Goal: Transaction & Acquisition: Book appointment/travel/reservation

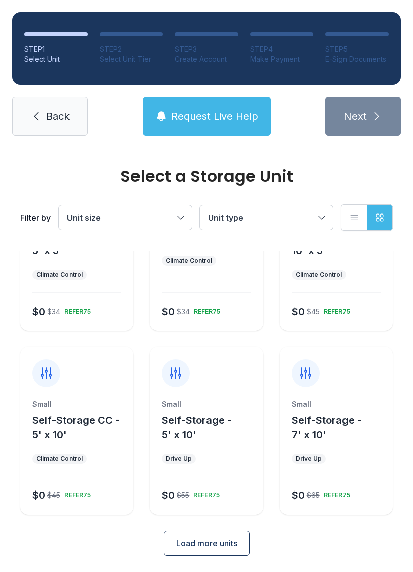
scroll to position [89, 0]
click at [218, 543] on span "Load more units" at bounding box center [206, 544] width 61 height 12
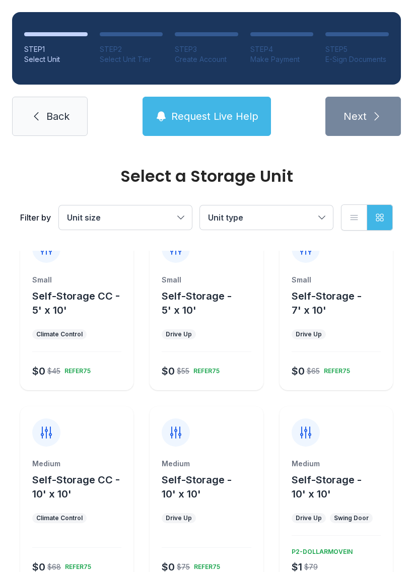
scroll to position [211, 0]
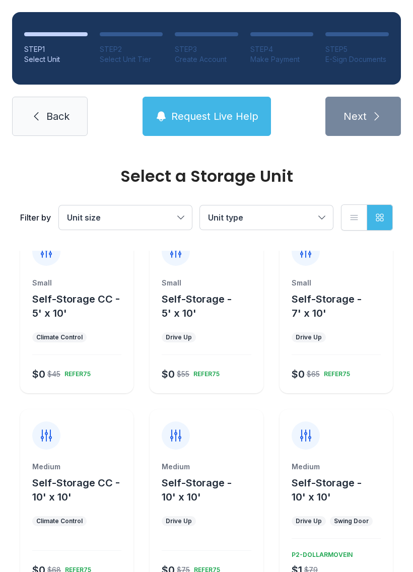
click at [191, 303] on span "Self-Storage - 5' x 10'" at bounding box center [197, 306] width 70 height 26
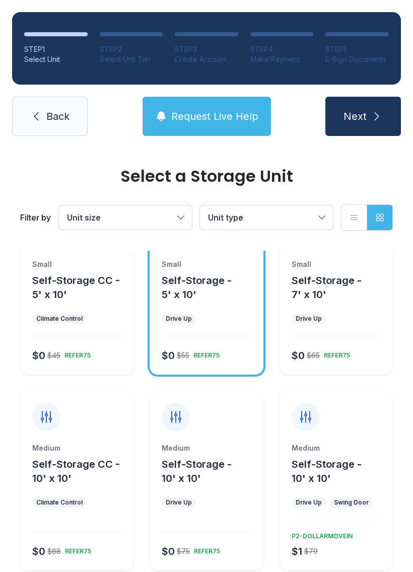
scroll to position [229, 0]
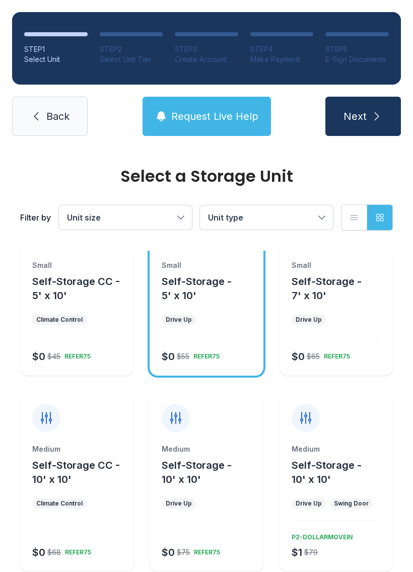
click at [337, 290] on button "Self-Storage - 7' x 10'" at bounding box center [340, 288] width 97 height 28
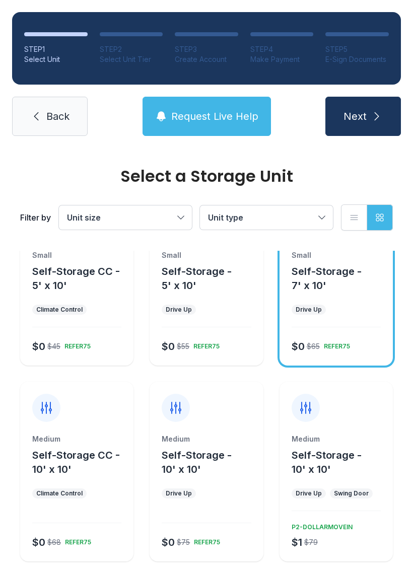
scroll to position [238, 0]
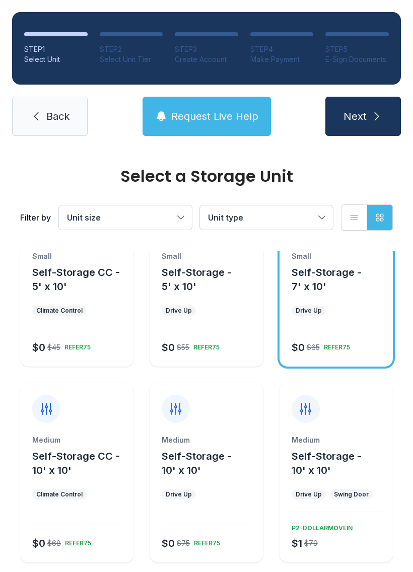
click at [221, 292] on button "Self-Storage - 5' x 10'" at bounding box center [210, 279] width 97 height 28
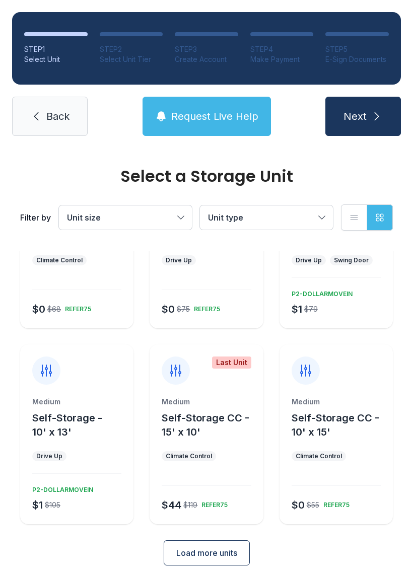
scroll to position [471, 0]
click at [358, 117] on span "Next" at bounding box center [354, 116] width 23 height 14
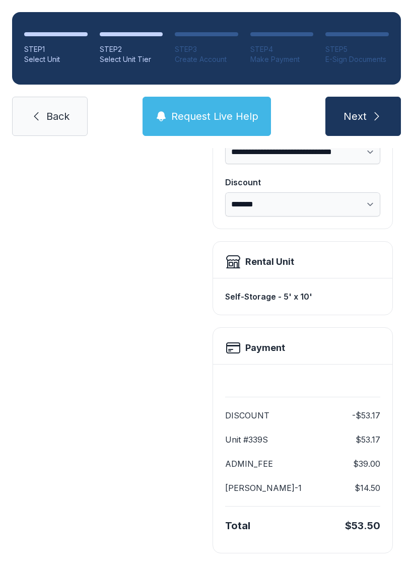
scroll to position [182, 0]
click at [371, 116] on icon "submit" at bounding box center [377, 116] width 12 height 12
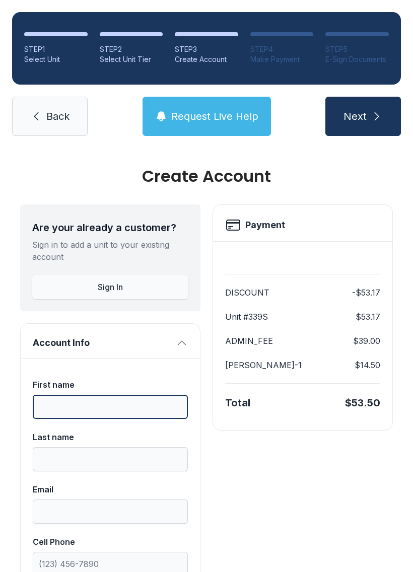
click at [134, 409] on input "First name" at bounding box center [110, 407] width 155 height 24
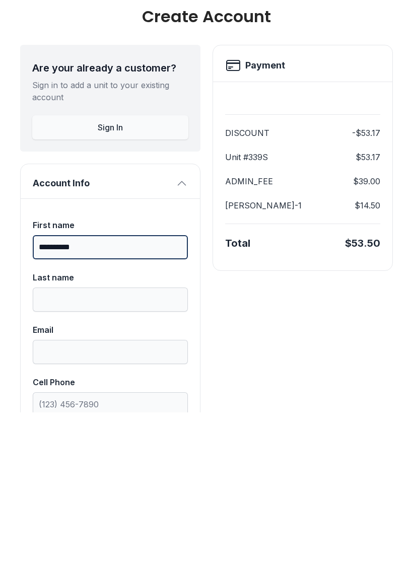
type input "**********"
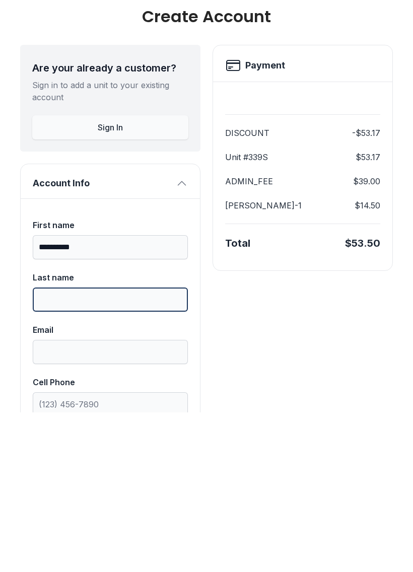
click at [143, 447] on input "Last name" at bounding box center [110, 459] width 155 height 24
type input "*******"
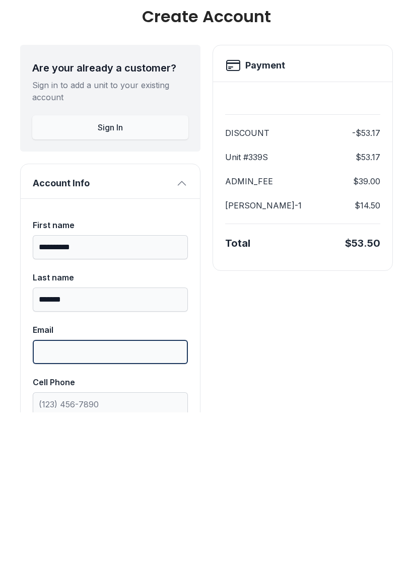
click at [126, 500] on input "Email" at bounding box center [110, 512] width 155 height 24
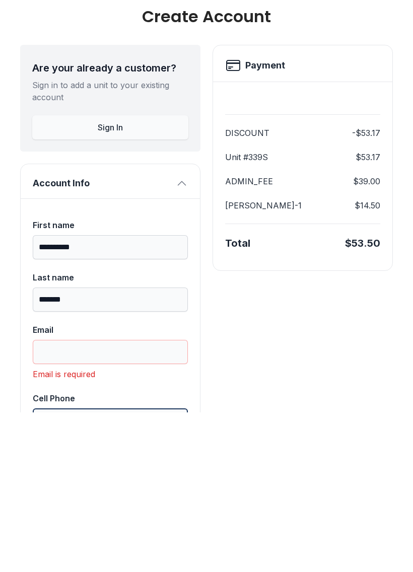
type input "("
click at [139, 500] on input "Email" at bounding box center [110, 512] width 155 height 24
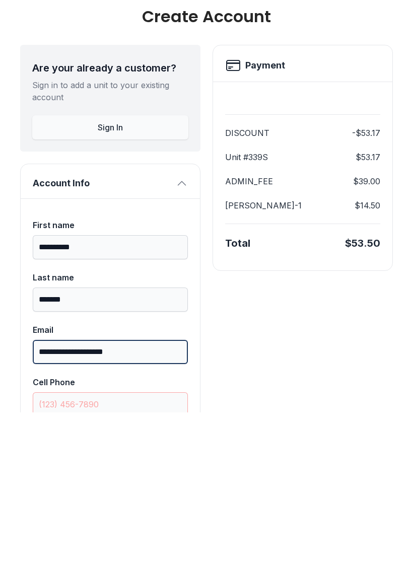
type input "**********"
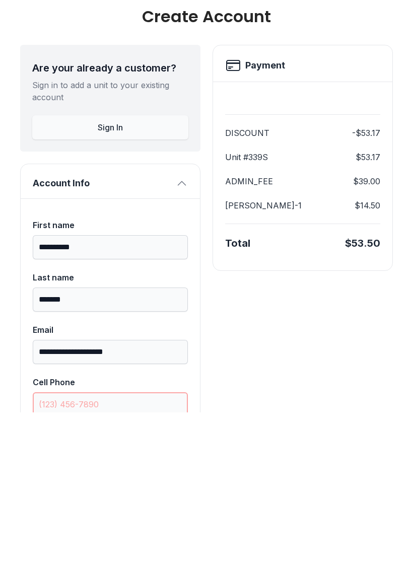
click at [150, 552] on input "Cell Phone" at bounding box center [110, 564] width 155 height 24
click at [103, 552] on input "(" at bounding box center [110, 564] width 155 height 24
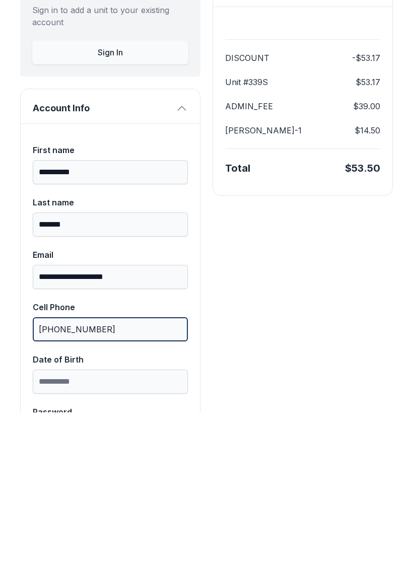
scroll to position [84, 0]
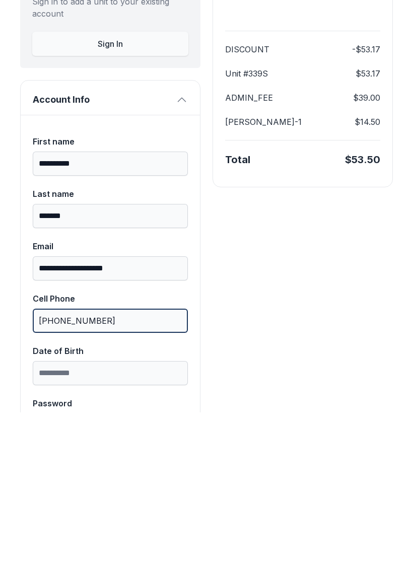
type input "[PHONE_NUMBER]"
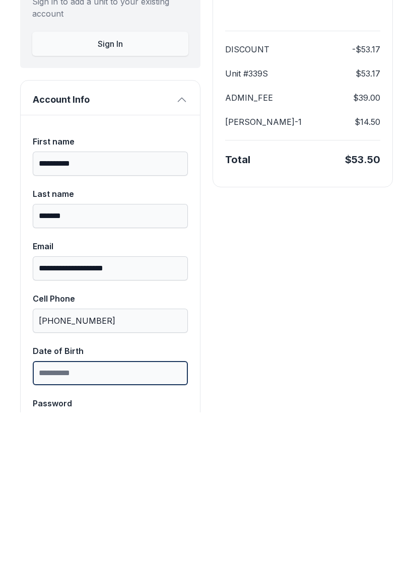
click at [144, 521] on input "Date of Birth" at bounding box center [110, 533] width 155 height 24
